Goal: Task Accomplishment & Management: Manage account settings

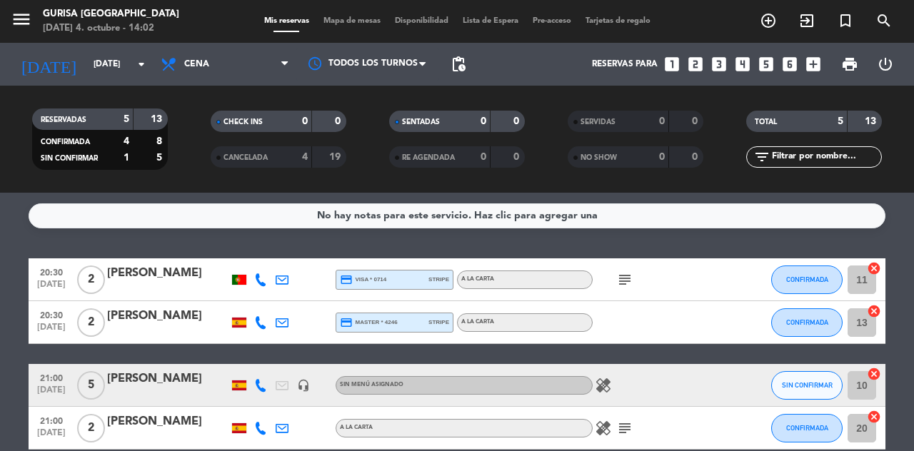
scroll to position [64, 0]
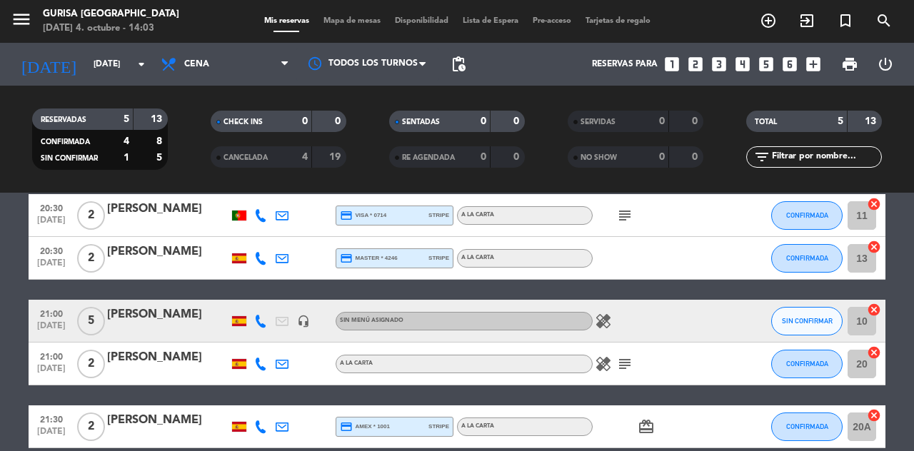
click at [644, 433] on icon "card_giftcard" at bounding box center [646, 426] width 17 height 17
click at [627, 430] on div "card_giftcard SOLO UN REGALO" at bounding box center [657, 427] width 129 height 42
click at [603, 364] on icon "healing" at bounding box center [603, 364] width 17 height 17
click at [603, 372] on icon "healing" at bounding box center [603, 364] width 17 height 17
click at [607, 325] on icon "healing" at bounding box center [603, 321] width 17 height 17
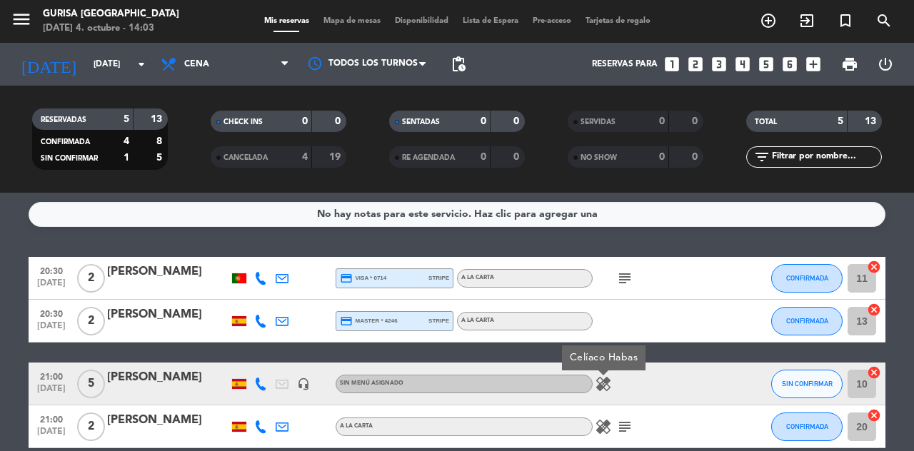
scroll to position [0, 0]
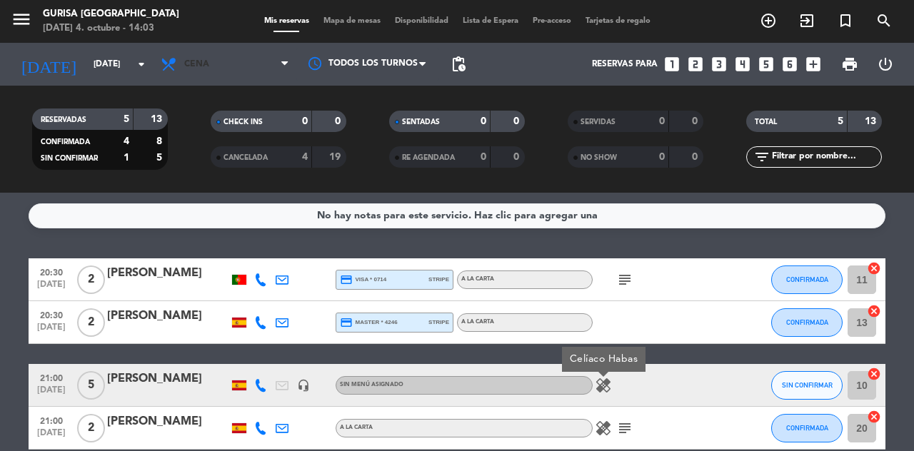
click at [272, 76] on span "Cena" at bounding box center [225, 64] width 143 height 31
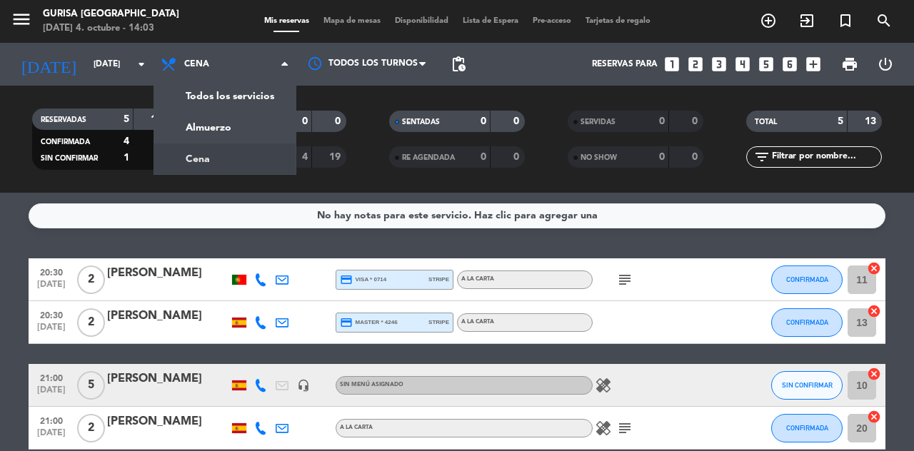
click at [138, 66] on icon "arrow_drop_down" at bounding box center [141, 64] width 17 height 17
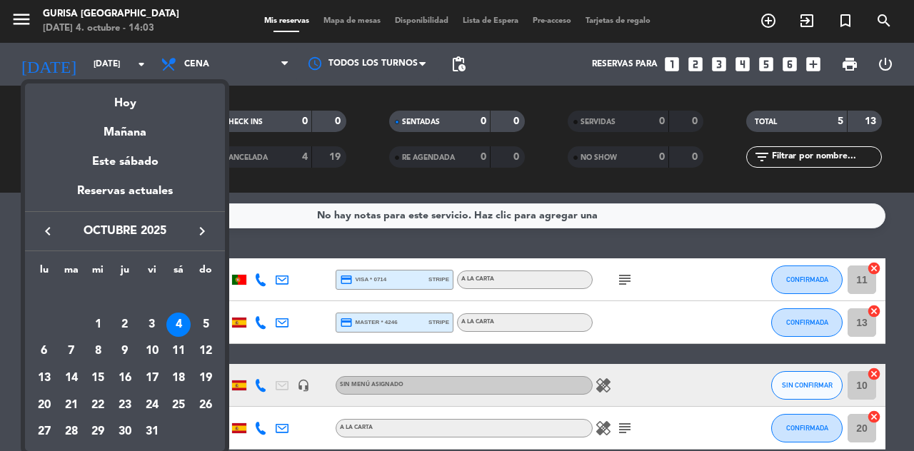
click at [149, 140] on div "Mañana" at bounding box center [125, 127] width 200 height 29
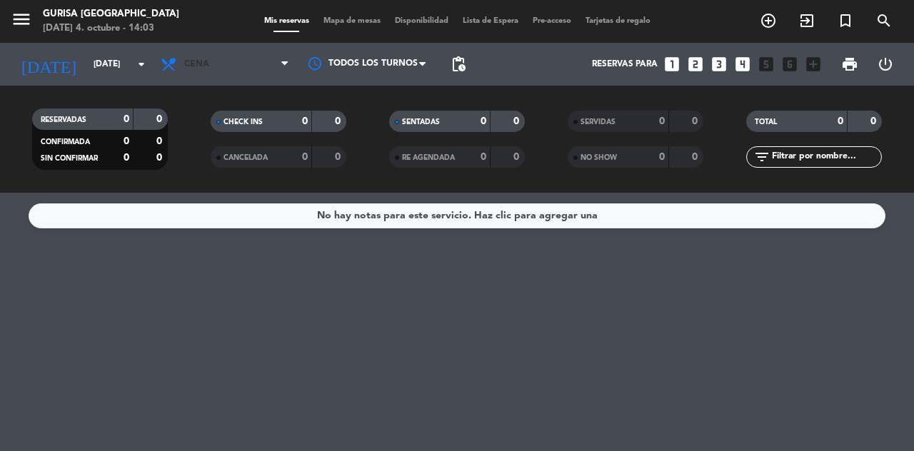
click at [289, 68] on span at bounding box center [288, 65] width 14 height 14
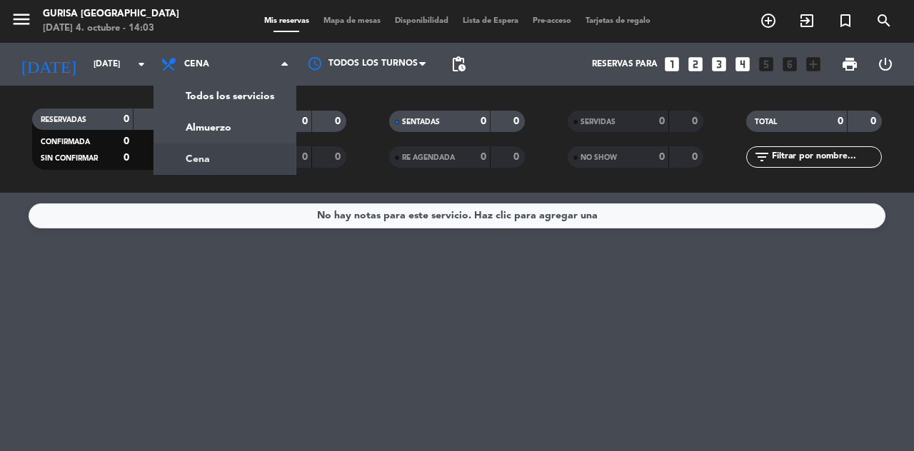
click at [137, 71] on icon "arrow_drop_down" at bounding box center [141, 64] width 17 height 17
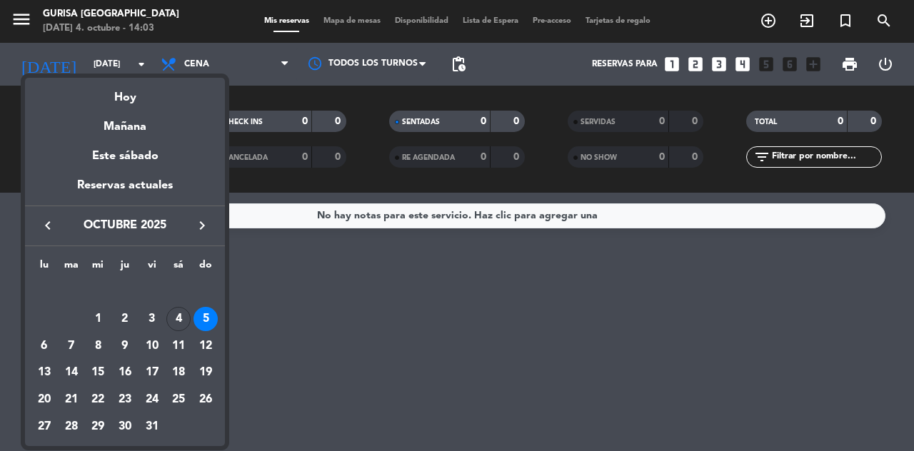
click at [71, 350] on div "7" at bounding box center [71, 346] width 24 height 24
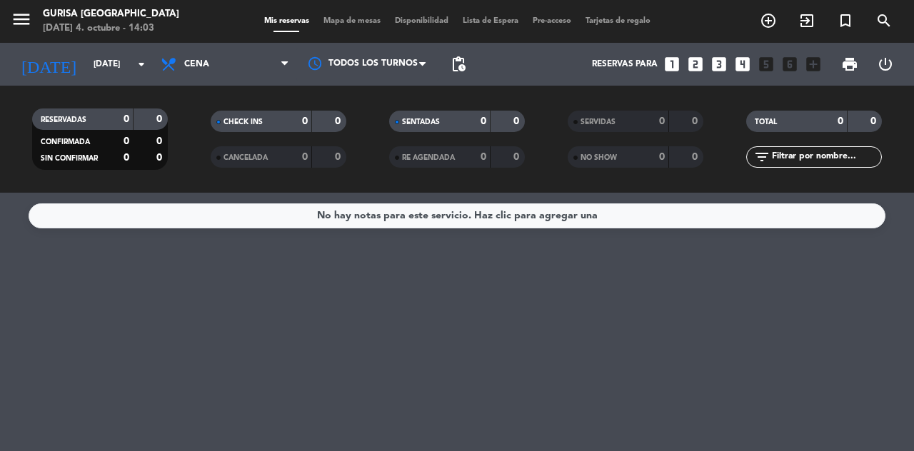
type input "[DATE]"
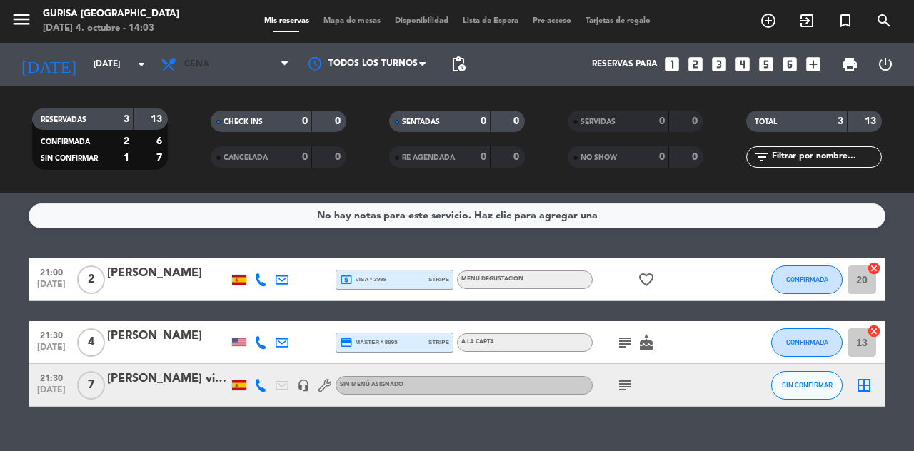
click at [289, 71] on span "Cena" at bounding box center [225, 64] width 143 height 31
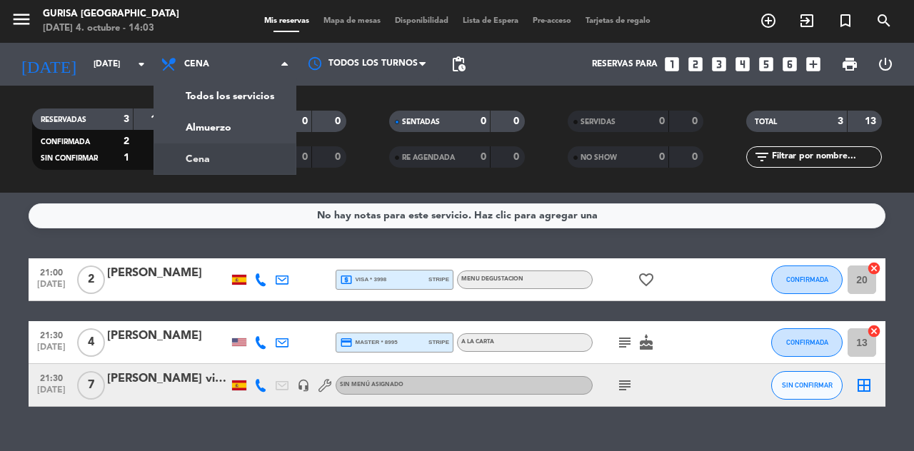
click at [248, 136] on div "menu Gurisa Madrid [DATE] 4. octubre - 14:03 Mis reservas Mapa de mesas Disponi…" at bounding box center [457, 96] width 914 height 193
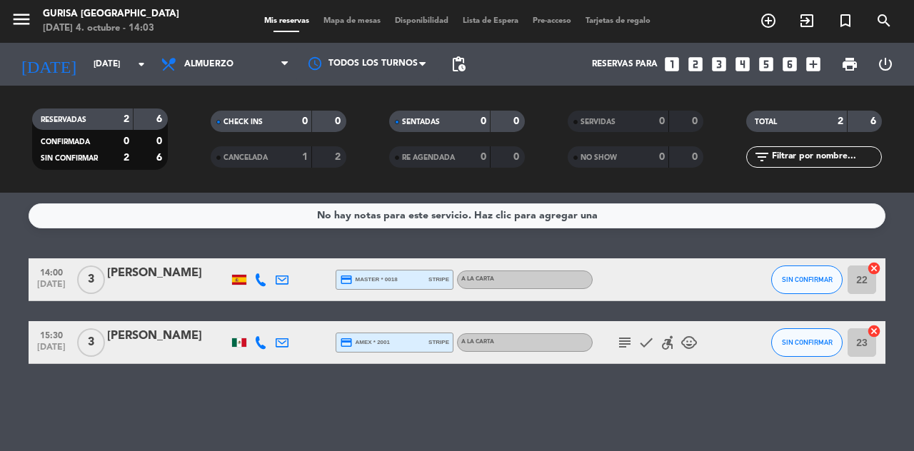
click at [624, 349] on icon "subject" at bounding box center [624, 342] width 17 height 17
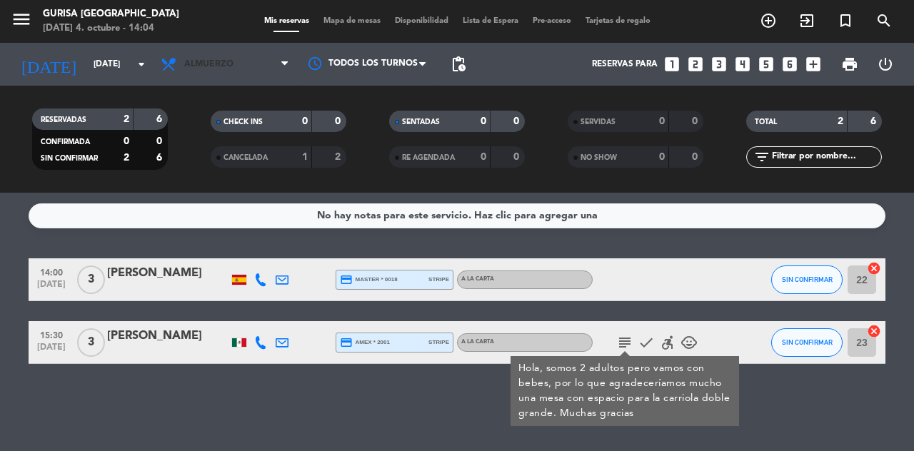
click at [284, 66] on icon at bounding box center [284, 64] width 6 height 11
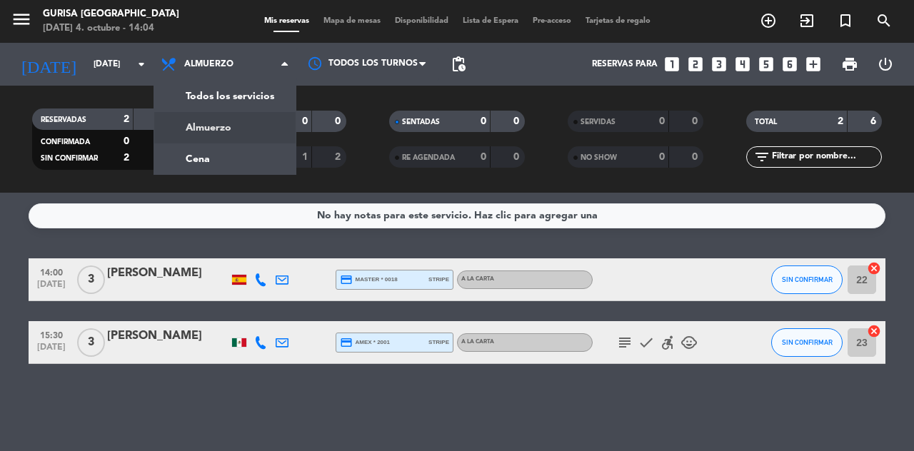
click at [247, 166] on div "menu Gurisa Madrid [DATE] 4. octubre - 14:04 Mis reservas Mapa de mesas Disponi…" at bounding box center [457, 96] width 914 height 193
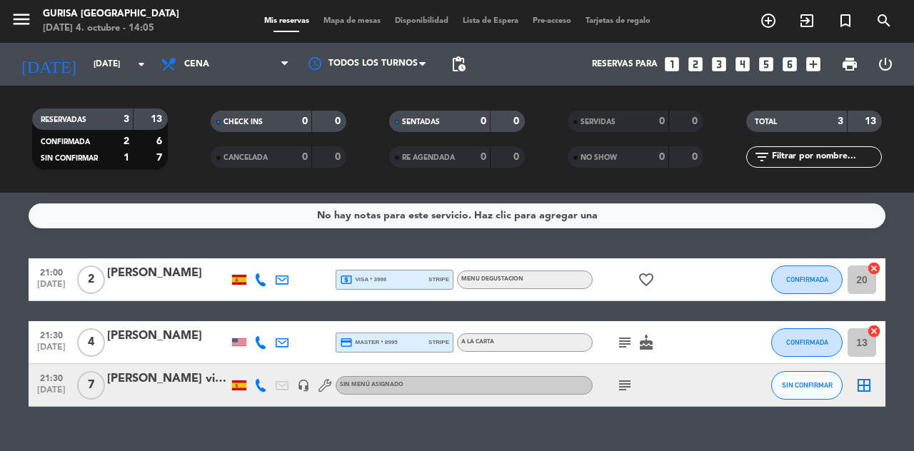
click at [662, 279] on div "favorite_border" at bounding box center [657, 280] width 129 height 42
click at [640, 283] on icon "favorite_border" at bounding box center [646, 279] width 17 height 17
click at [639, 286] on icon "favorite_border" at bounding box center [646, 279] width 17 height 17
click at [201, 284] on div at bounding box center [167, 289] width 121 height 11
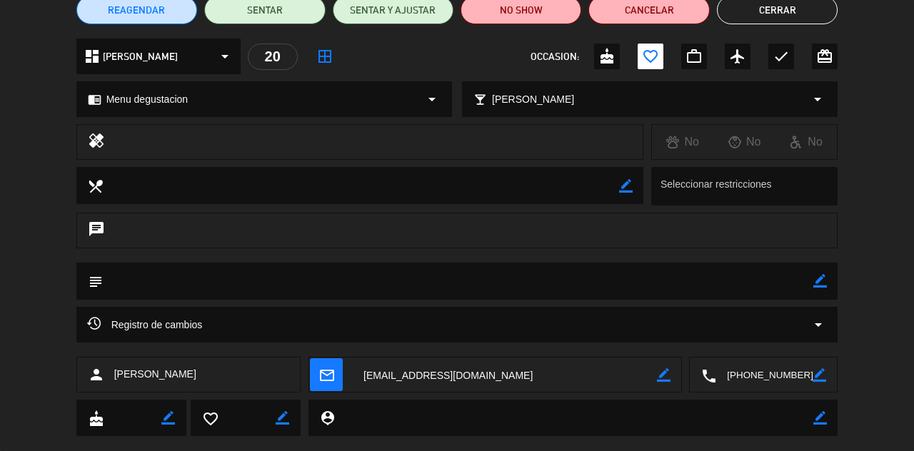
scroll to position [147, 0]
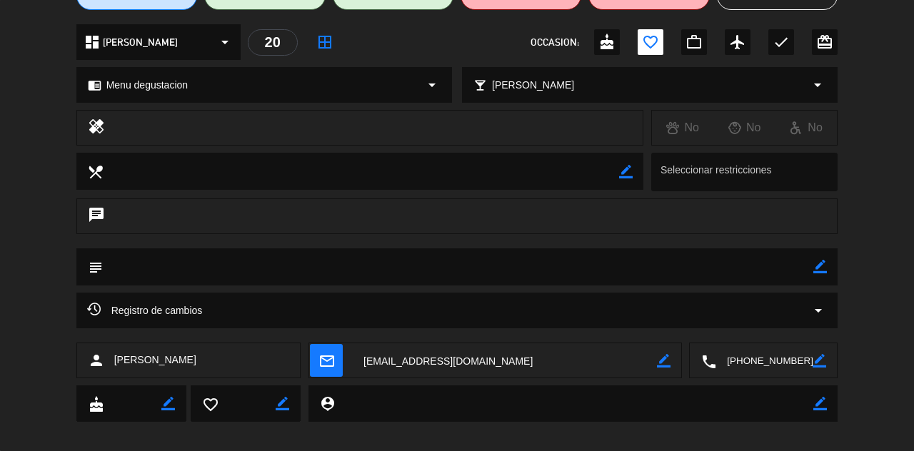
click at [822, 271] on icon "border_color" at bounding box center [820, 267] width 14 height 14
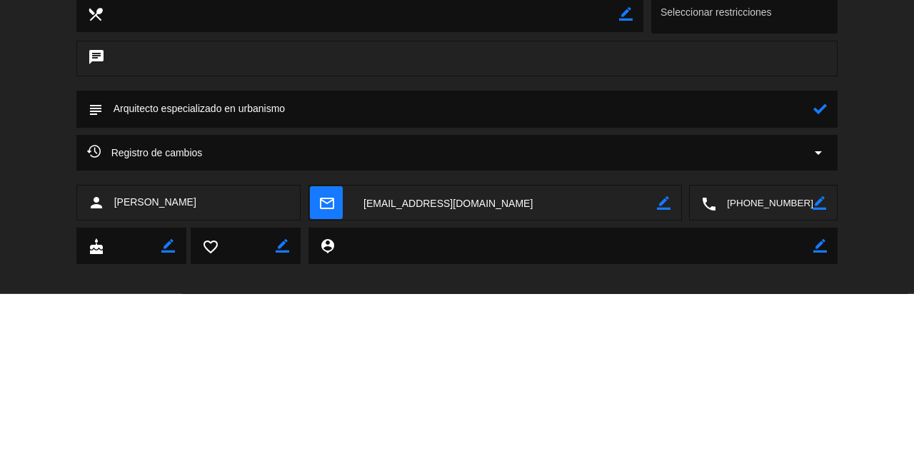
click at [826, 273] on icon at bounding box center [820, 267] width 14 height 14
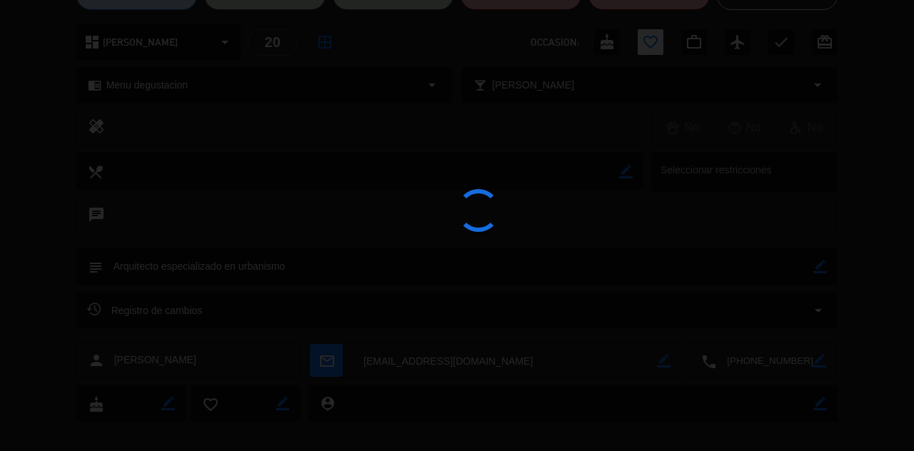
type textarea "Arquitecto especializado en urbanismo"
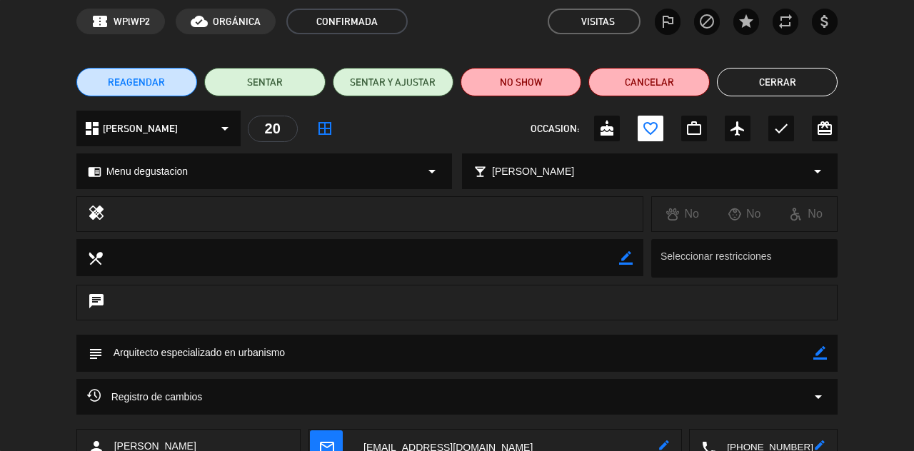
scroll to position [0, 0]
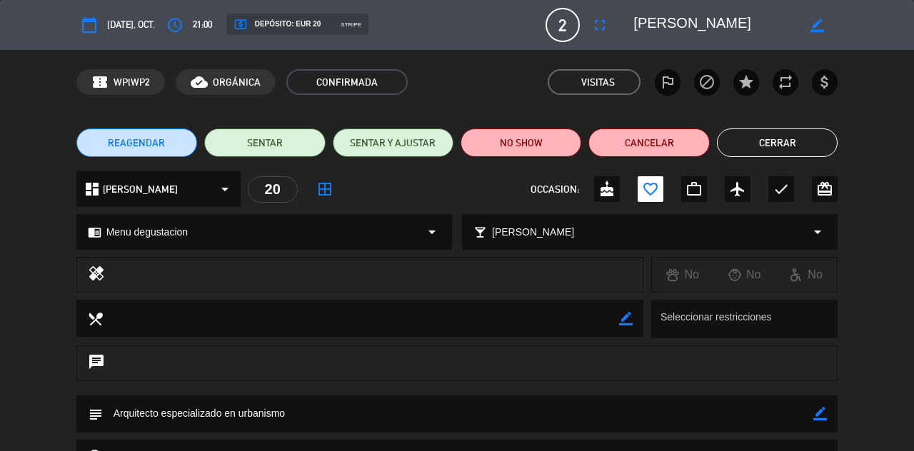
click at [797, 156] on button "Cerrar" at bounding box center [777, 143] width 121 height 29
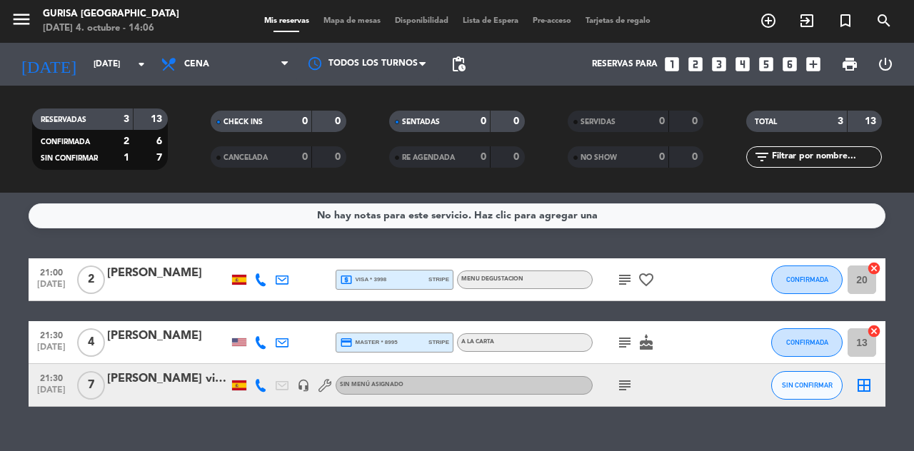
click at [630, 341] on icon "subject" at bounding box center [624, 342] width 17 height 17
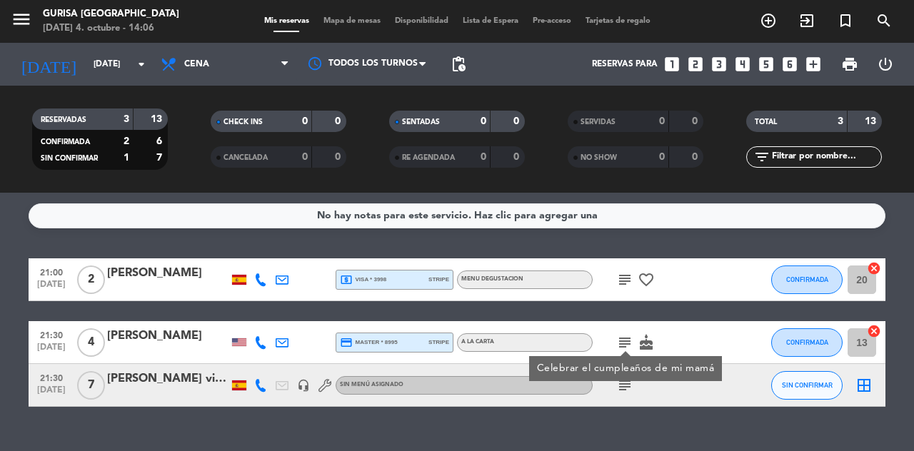
click at [622, 402] on div "subject" at bounding box center [657, 385] width 129 height 42
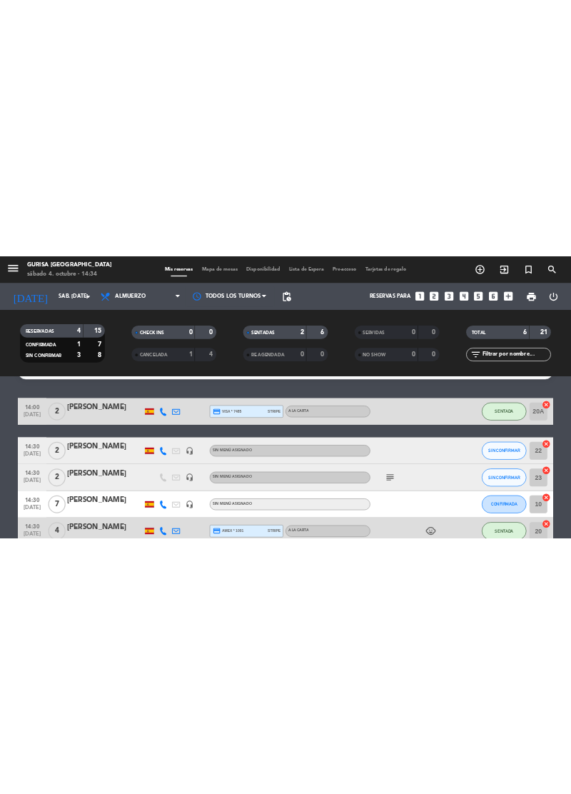
scroll to position [34, 0]
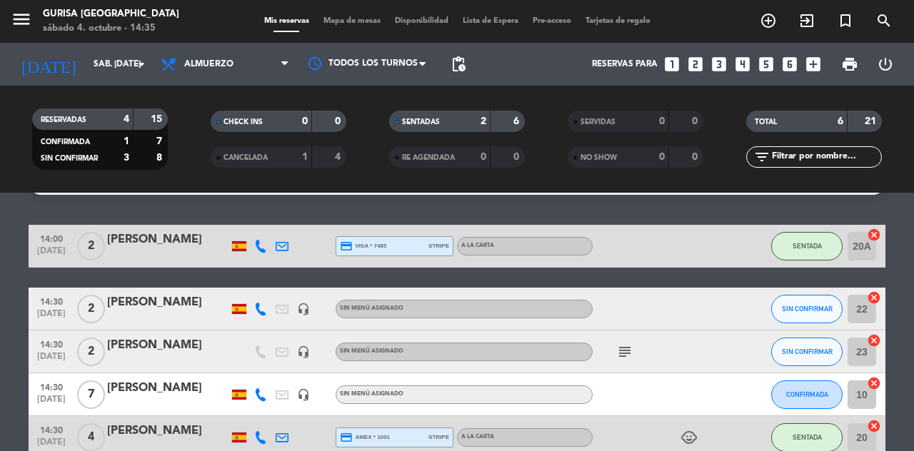
click at [633, 357] on icon "subject" at bounding box center [624, 352] width 17 height 17
click at [633, 355] on icon "subject" at bounding box center [624, 352] width 17 height 17
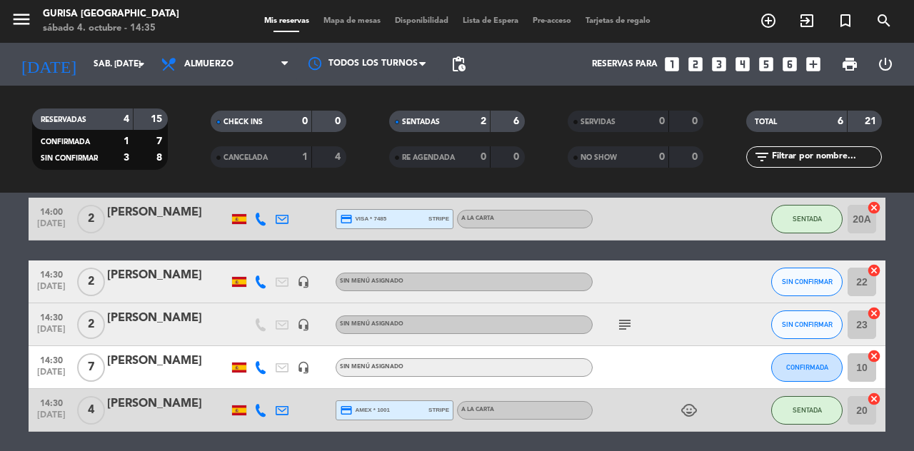
scroll to position [61, 0]
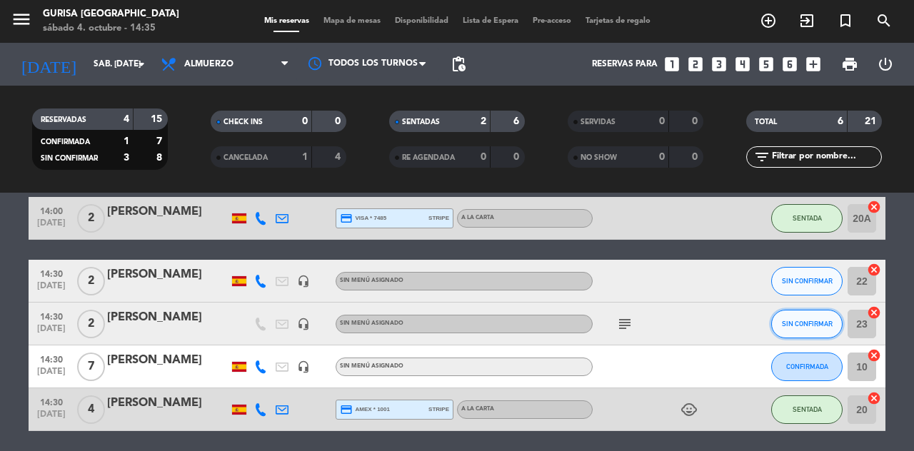
click at [816, 333] on button "SIN CONFIRMAR" at bounding box center [806, 324] width 71 height 29
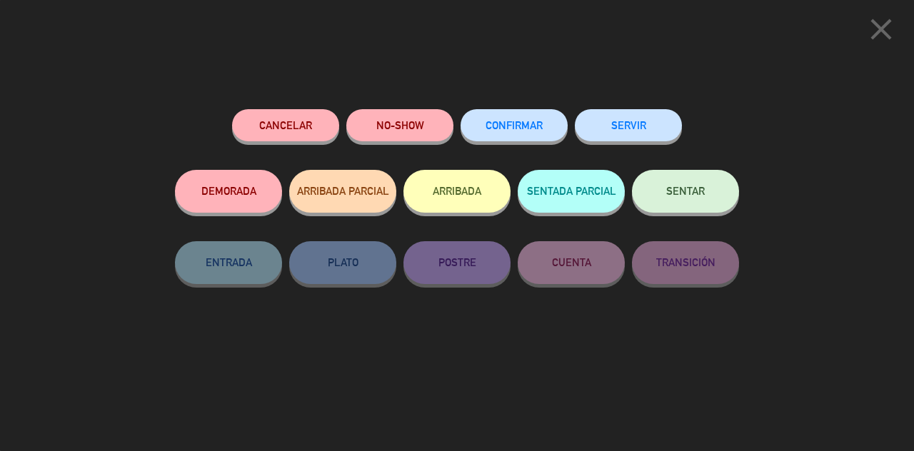
click at [701, 201] on button "SENTAR" at bounding box center [685, 191] width 107 height 43
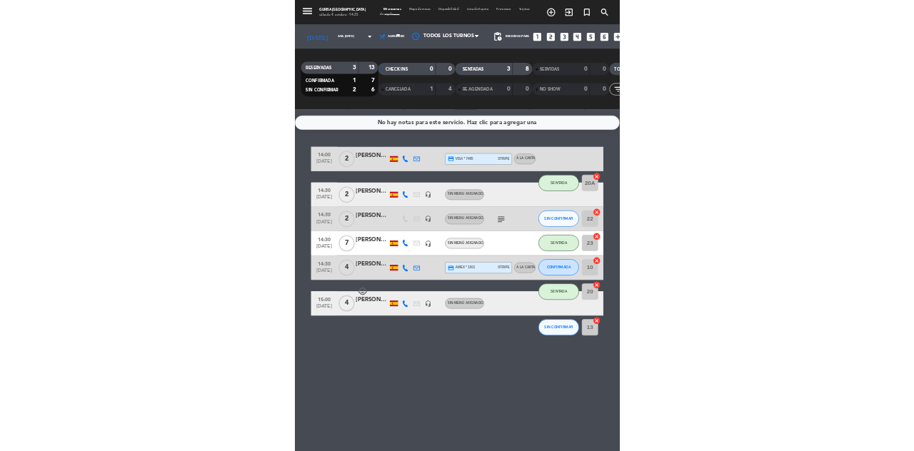
scroll to position [0, 0]
